Goal: Transaction & Acquisition: Book appointment/travel/reservation

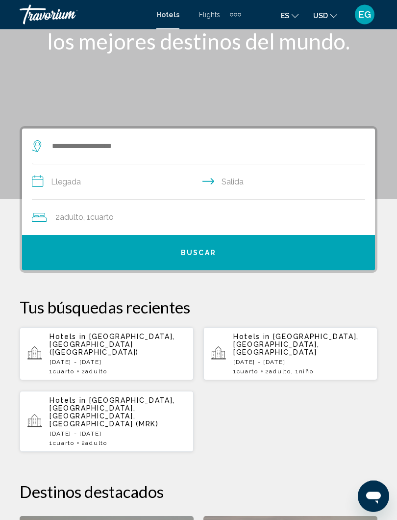
scroll to position [95, 0]
click at [156, 430] on p "[DATE] - [DATE]" at bounding box center [118, 433] width 136 height 7
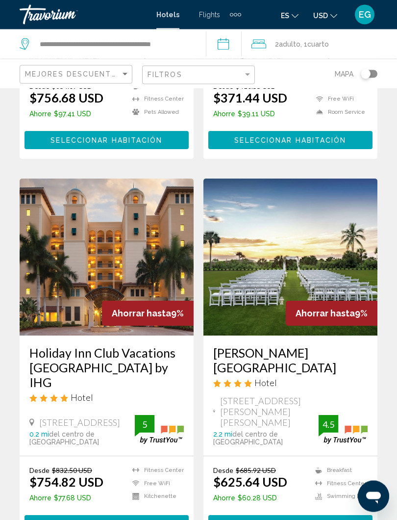
scroll to position [1404, 0]
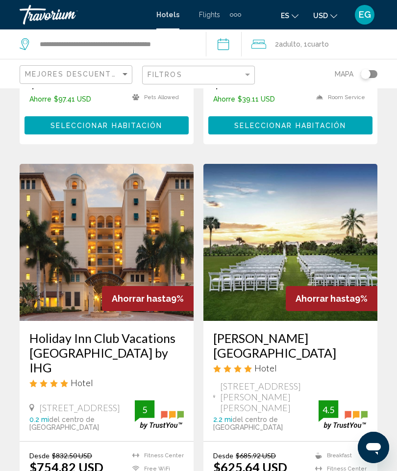
scroll to position [1416, 0]
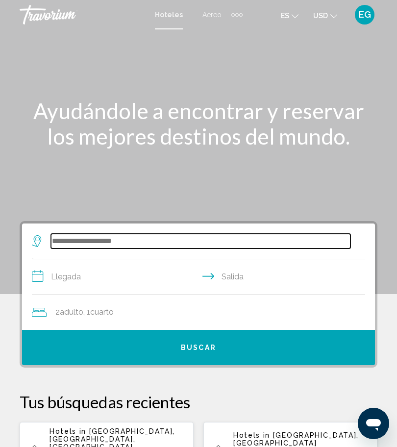
click at [174, 248] on input "Search widget" at bounding box center [200, 241] width 299 height 15
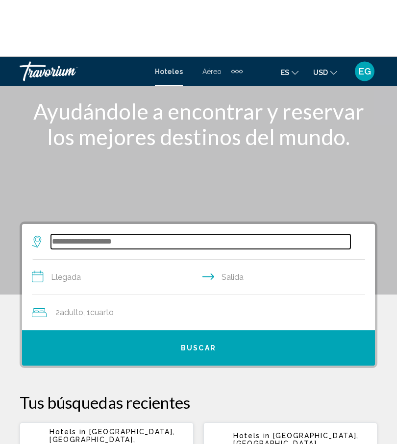
scroll to position [57, 0]
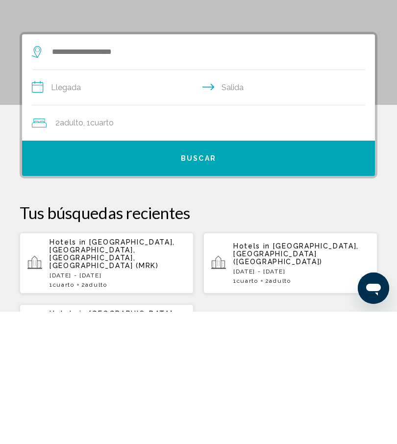
click at [205, 273] on button "Buscar" at bounding box center [198, 290] width 353 height 35
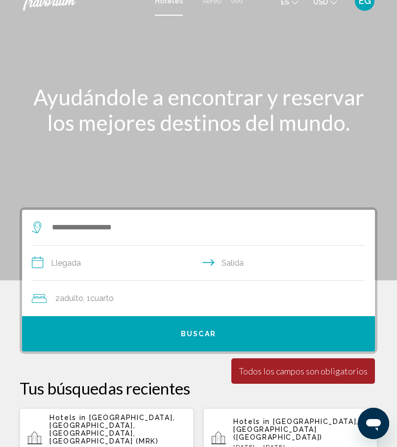
scroll to position [0, 0]
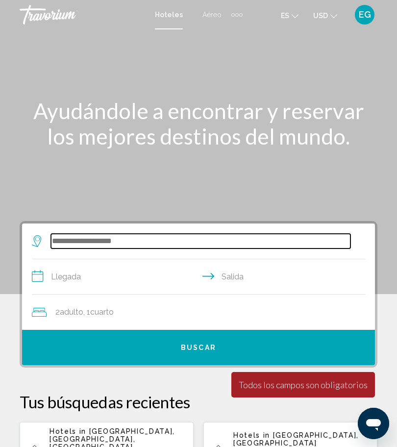
click at [122, 248] on input "Search widget" at bounding box center [200, 241] width 299 height 15
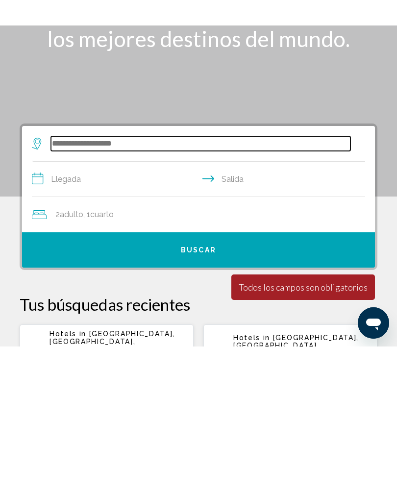
scroll to position [57, 0]
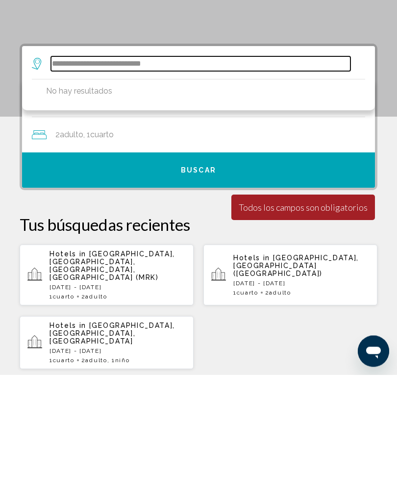
type input "**********"
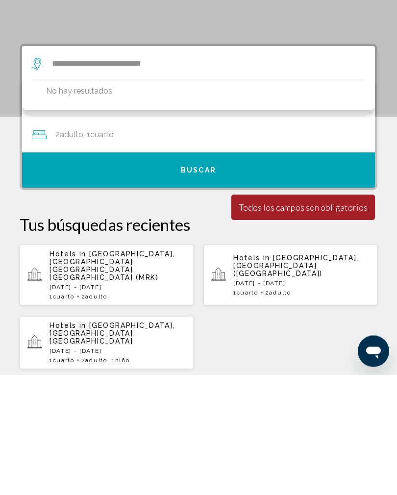
click at [125, 238] on div "2 Adulto Adulto , 1 Cuarto habitaciones" at bounding box center [203, 255] width 343 height 35
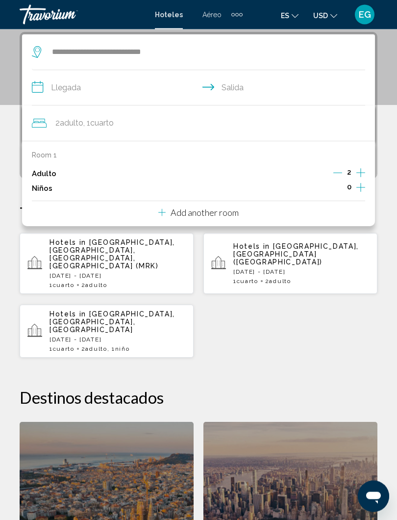
scroll to position [189, 0]
click at [52, 89] on input "**********" at bounding box center [200, 89] width 337 height 38
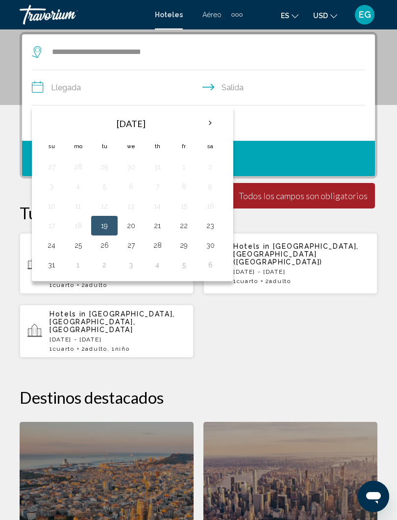
click at [190, 230] on button "22" at bounding box center [184, 226] width 16 height 14
click at [78, 250] on button "25" at bounding box center [78, 245] width 16 height 14
type input "**********"
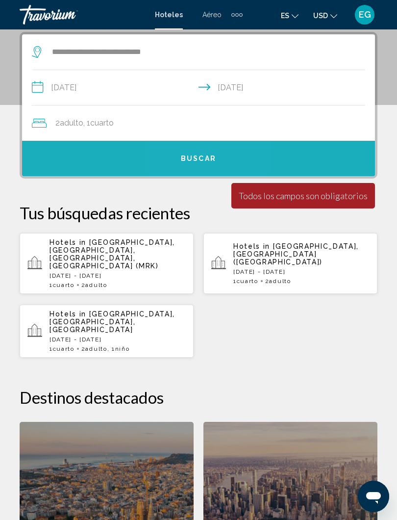
click at [206, 165] on button "Buscar" at bounding box center [198, 158] width 353 height 35
click at [311, 158] on button "Buscar" at bounding box center [198, 158] width 353 height 35
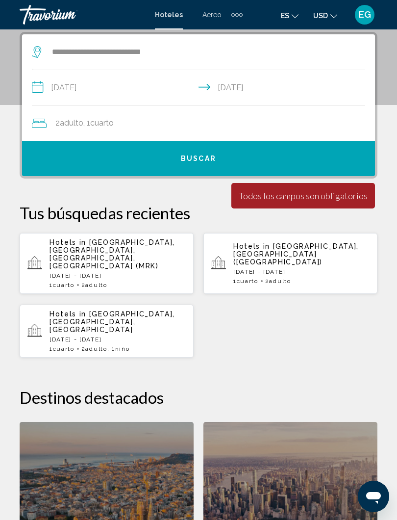
click at [313, 161] on button "Buscar" at bounding box center [198, 158] width 353 height 35
click at [299, 162] on button "Buscar" at bounding box center [198, 158] width 353 height 35
click at [210, 164] on button "Buscar" at bounding box center [198, 158] width 353 height 35
click at [200, 154] on span "Buscar" at bounding box center [198, 158] width 35 height 8
click at [193, 158] on span "Buscar" at bounding box center [198, 159] width 35 height 8
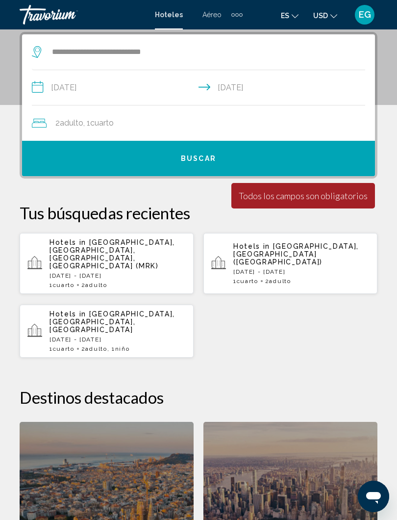
click at [226, 168] on button "Buscar" at bounding box center [198, 158] width 353 height 35
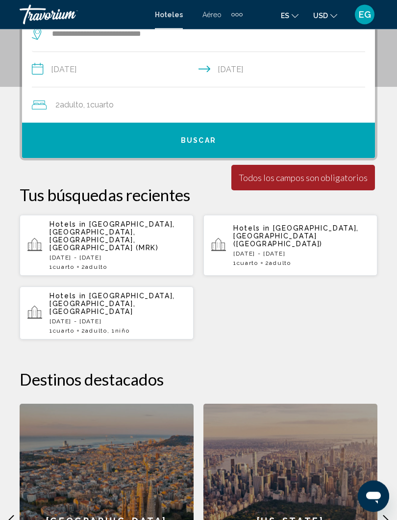
scroll to position [206, 0]
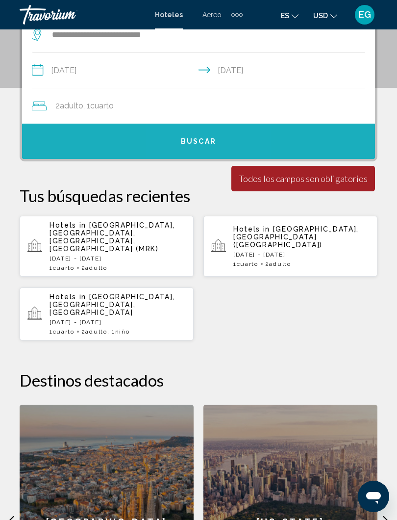
click at [201, 139] on span "Buscar" at bounding box center [198, 142] width 35 height 8
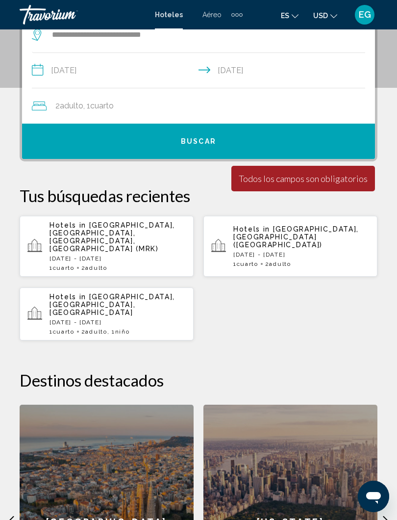
click at [201, 143] on span "Buscar" at bounding box center [198, 142] width 35 height 8
click at [318, 145] on button "Buscar" at bounding box center [198, 141] width 353 height 35
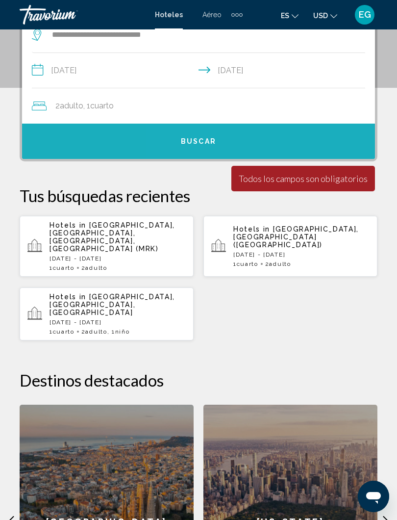
click at [320, 148] on button "Buscar" at bounding box center [198, 141] width 353 height 35
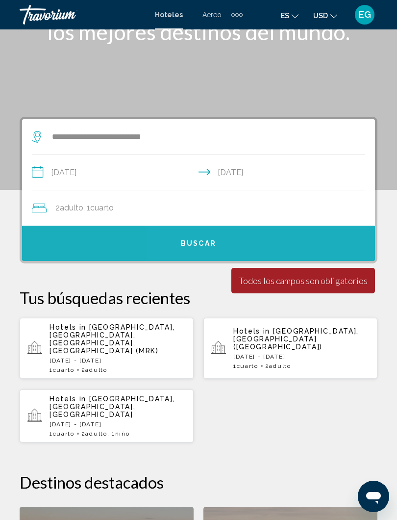
scroll to position [31, 0]
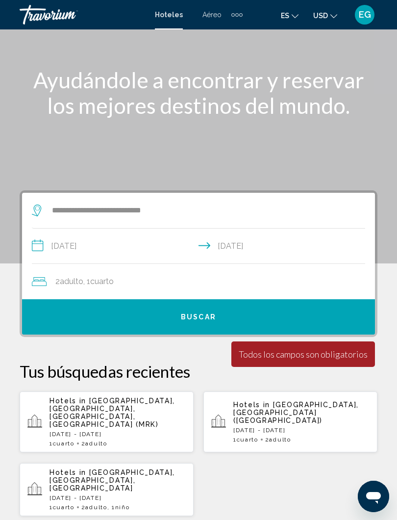
click at [283, 260] on input "**********" at bounding box center [200, 247] width 337 height 38
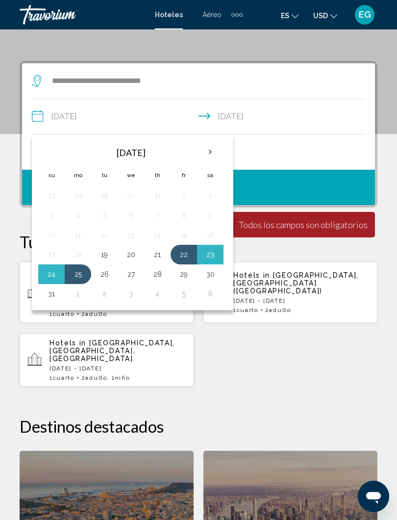
scroll to position [189, 0]
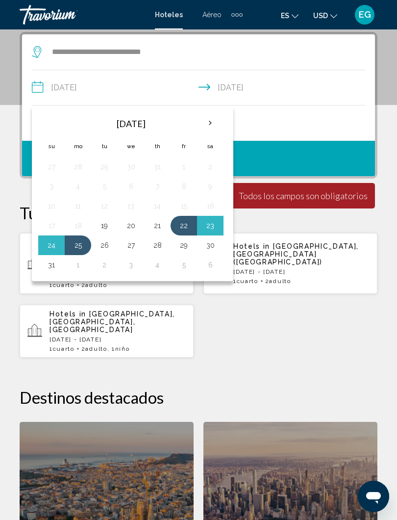
click at [317, 295] on div "Hotels in [GEOGRAPHIC_DATA], [GEOGRAPHIC_DATA], [GEOGRAPHIC_DATA], [GEOGRAPHIC_…" at bounding box center [199, 294] width 358 height 125
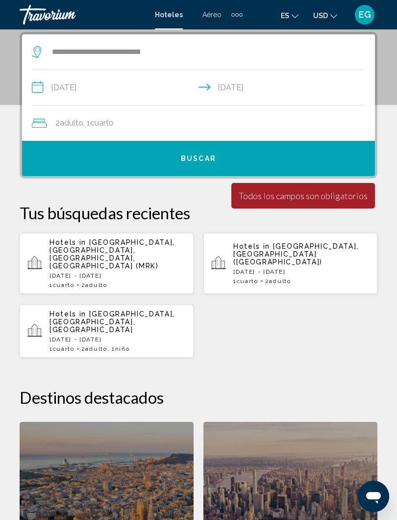
click at [125, 126] on div "2 Adulto Adulto , 1 Cuarto habitaciones" at bounding box center [203, 123] width 343 height 14
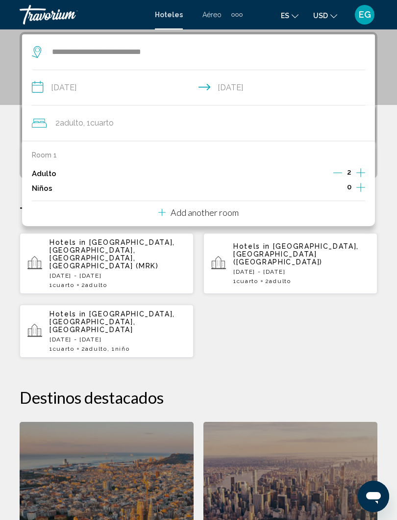
click at [209, 211] on p "Add another room" at bounding box center [205, 212] width 68 height 11
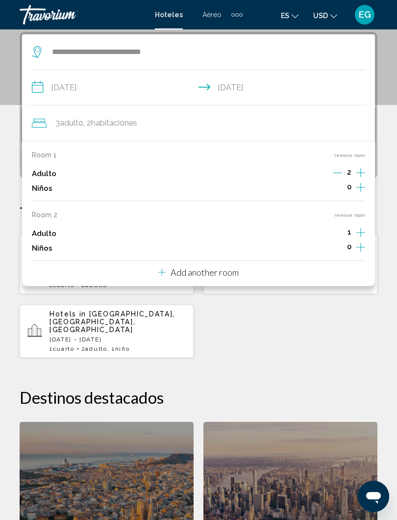
click at [281, 322] on div "Hotels in [GEOGRAPHIC_DATA], [GEOGRAPHIC_DATA], [GEOGRAPHIC_DATA], [GEOGRAPHIC_…" at bounding box center [199, 294] width 358 height 125
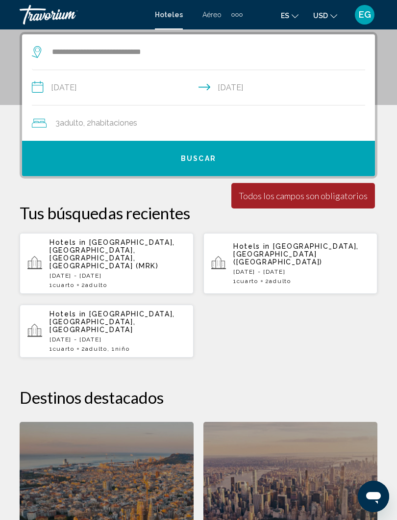
click at [237, 158] on button "Buscar" at bounding box center [198, 158] width 353 height 35
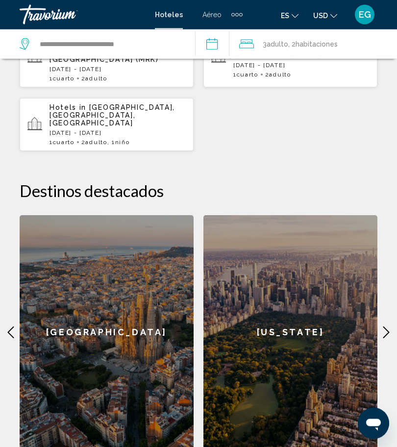
scroll to position [405, 0]
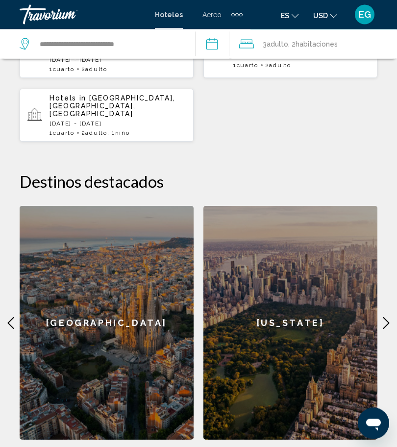
click at [272, 349] on div "[US_STATE]" at bounding box center [290, 323] width 174 height 234
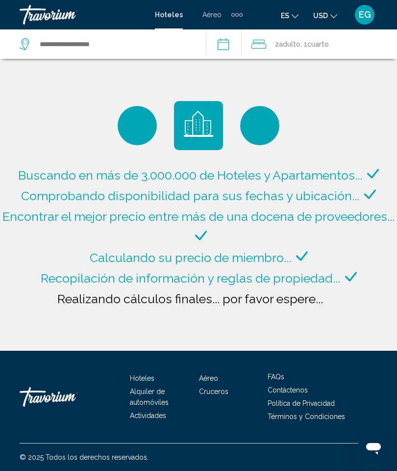
type input "**********"
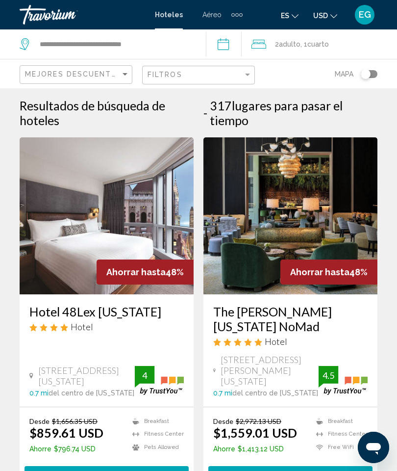
click at [309, 256] on img "Main content" at bounding box center [290, 215] width 174 height 157
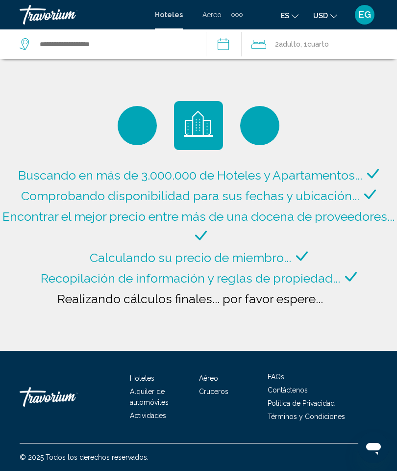
type input "**********"
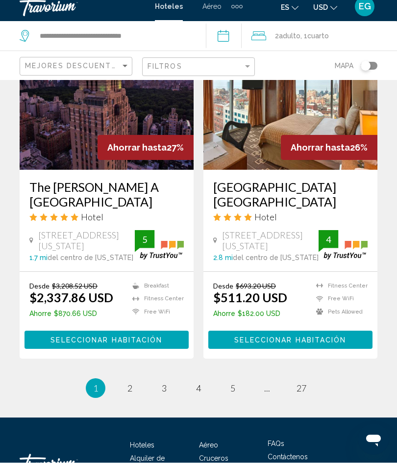
scroll to position [2014, 0]
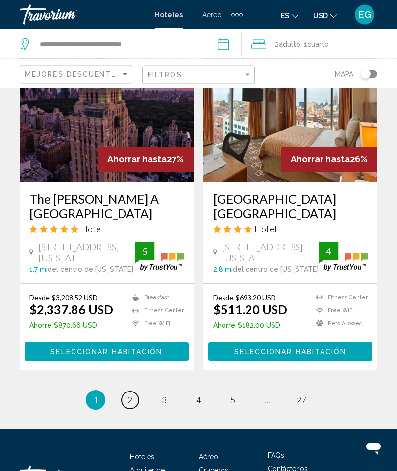
click at [126, 392] on link "page 2" at bounding box center [130, 400] width 17 height 17
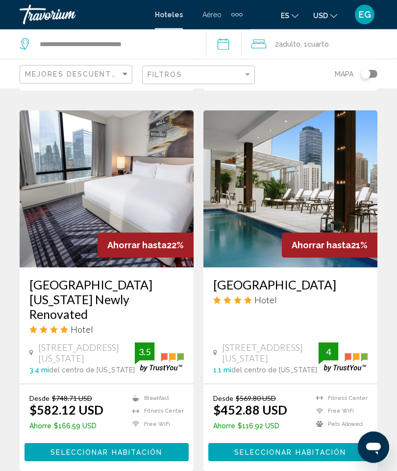
scroll to position [769, 0]
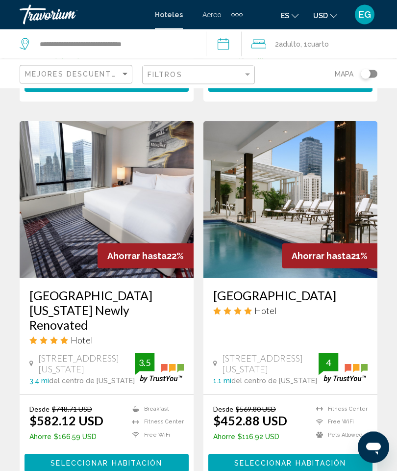
scroll to position [770, 0]
